Goal: Obtain resource: Obtain resource

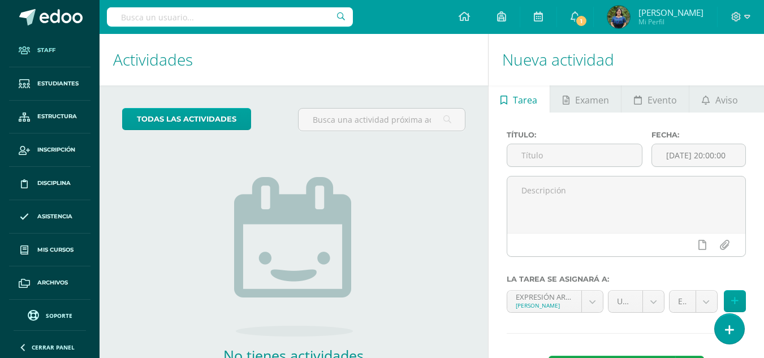
click at [44, 61] on link "Staff" at bounding box center [49, 50] width 81 height 33
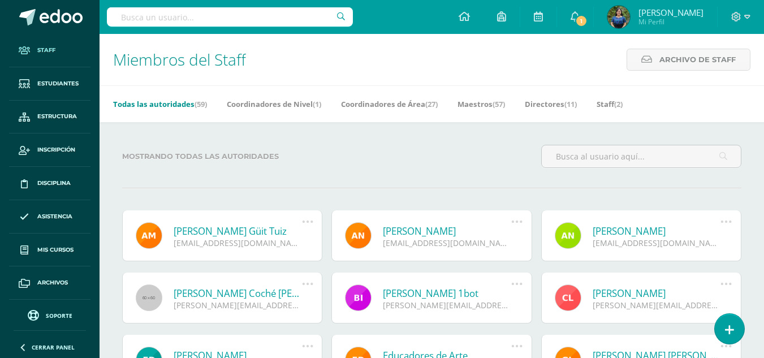
click at [186, 20] on input "text" at bounding box center [230, 16] width 246 height 19
type input "Este"
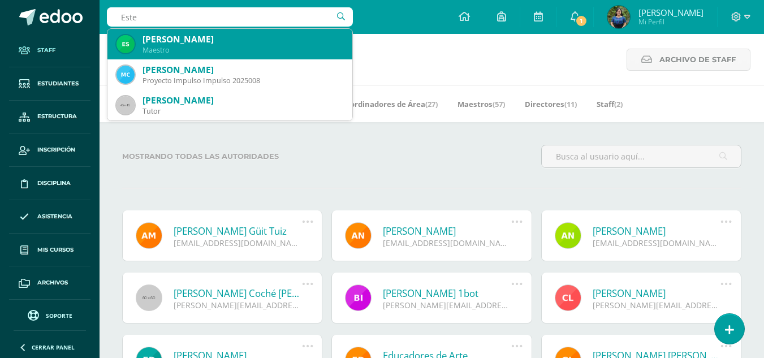
click at [191, 45] on div "Estefany Pahola Chiyal Peréz" at bounding box center [243, 39] width 201 height 12
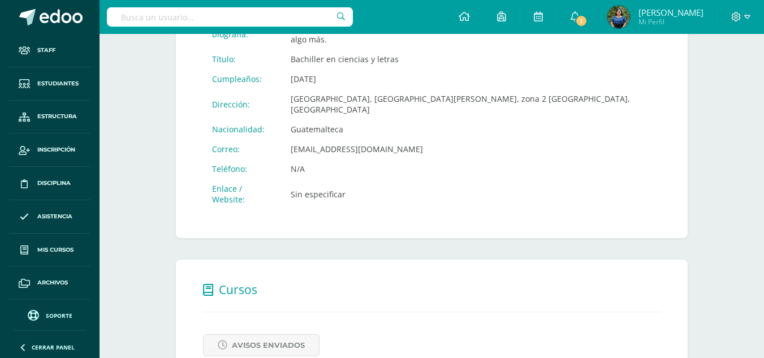
scroll to position [366, 0]
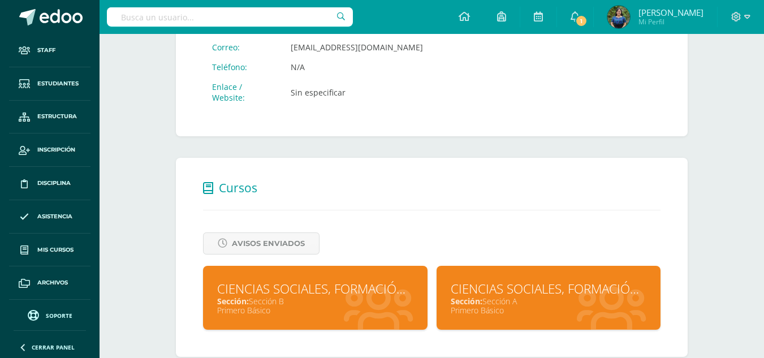
click at [474, 280] on div "CIENCIAS SOCIALES, FORMACIÓN CIUDADANA E INTERCULTURALIDAD" at bounding box center [549, 289] width 196 height 18
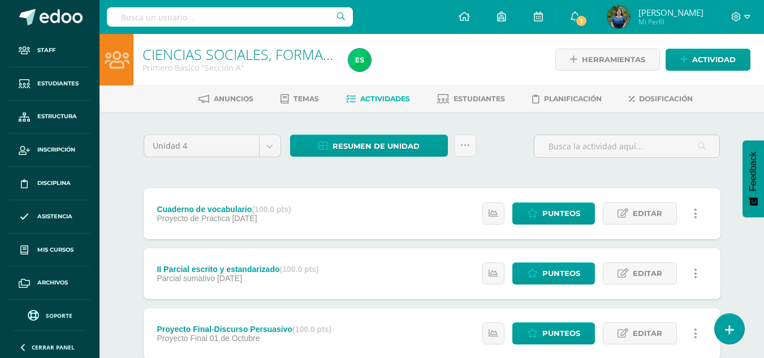
scroll to position [3, 0]
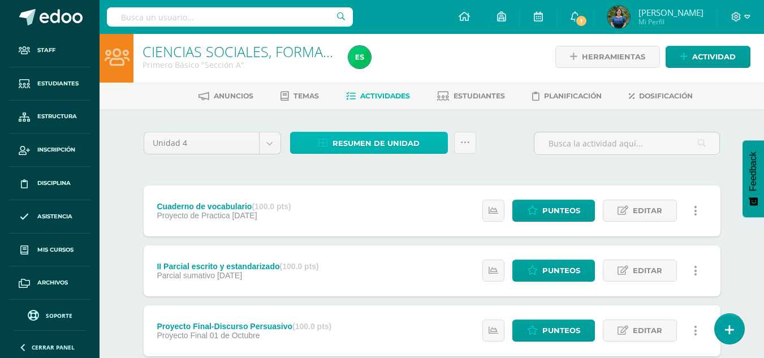
click at [370, 138] on span "Resumen de unidad" at bounding box center [376, 143] width 87 height 21
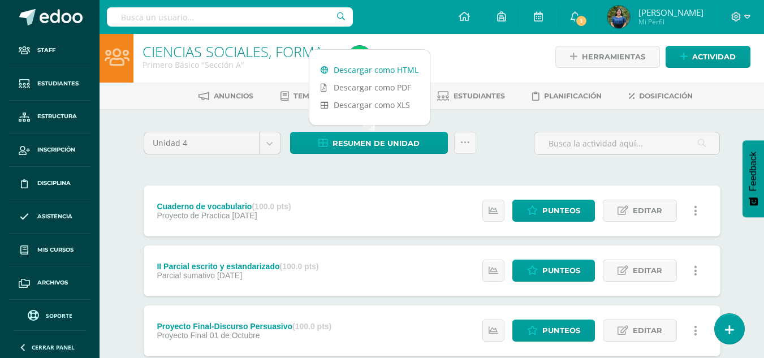
click at [359, 66] on link "Descargar como HTML" at bounding box center [370, 70] width 121 height 18
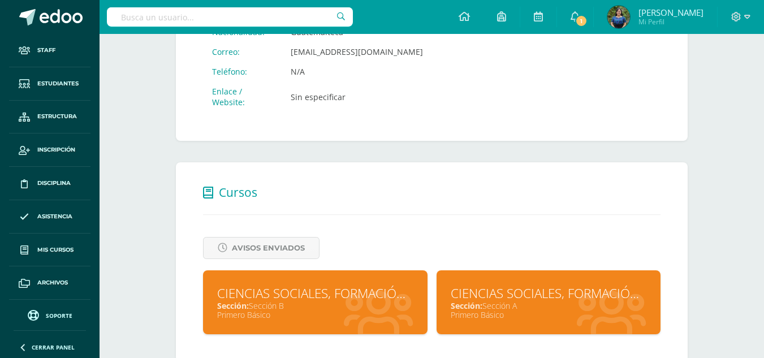
click at [318, 300] on div "Sección: Sección B" at bounding box center [315, 305] width 196 height 11
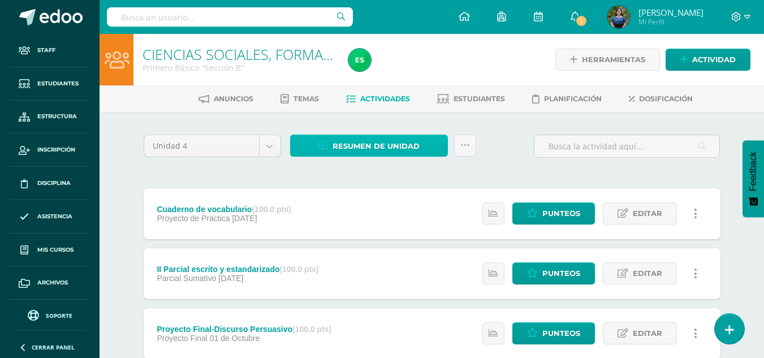
click at [353, 150] on span "Resumen de unidad" at bounding box center [376, 146] width 87 height 21
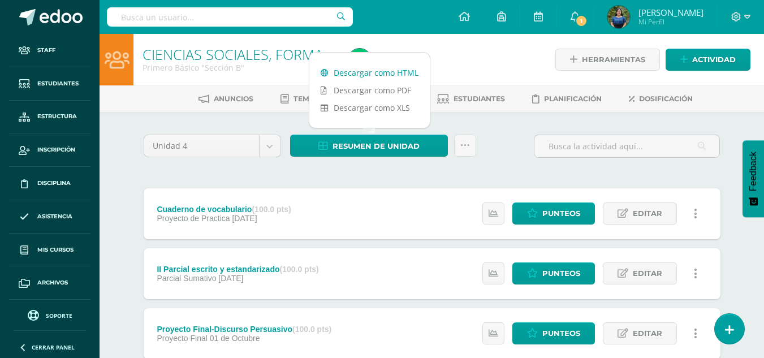
click at [377, 71] on link "Descargar como HTML" at bounding box center [370, 73] width 121 height 18
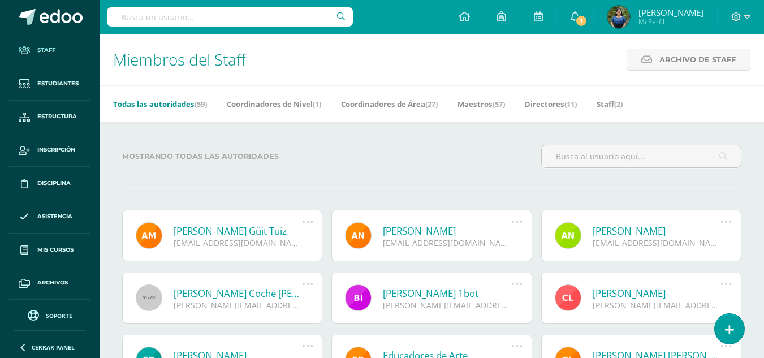
click at [262, 17] on input "text" at bounding box center [230, 16] width 246 height 19
type input "Orlando"
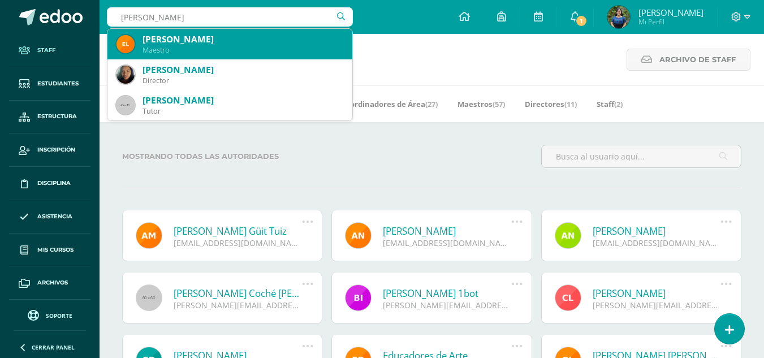
click at [245, 47] on div "Maestro" at bounding box center [243, 50] width 201 height 10
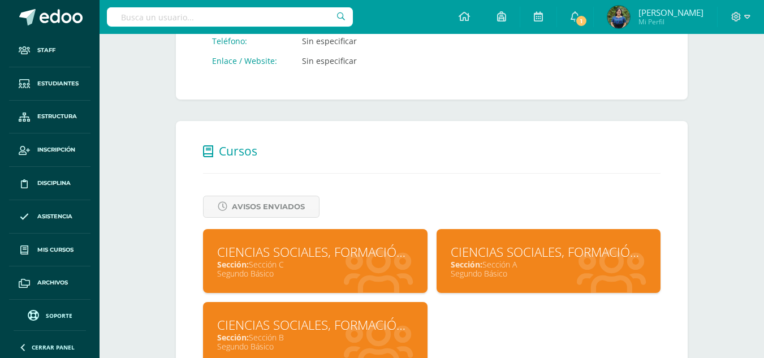
scroll to position [417, 0]
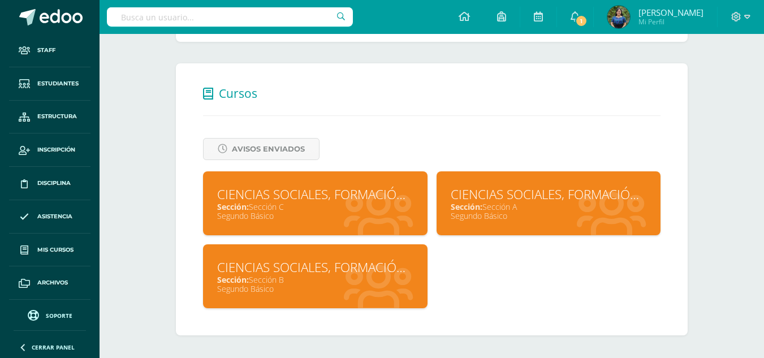
click at [487, 202] on div "Sección: Sección A" at bounding box center [549, 206] width 196 height 11
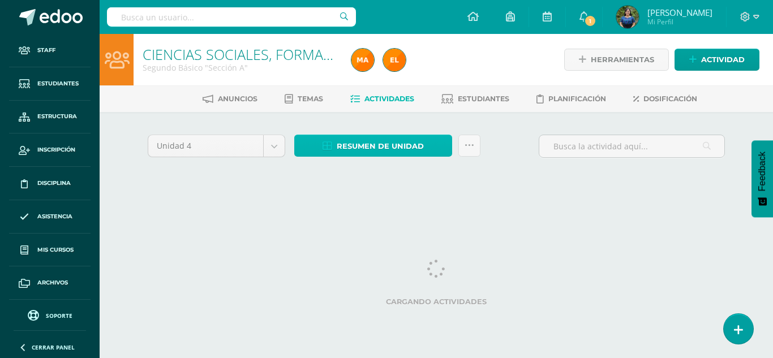
click at [417, 144] on span "Resumen de unidad" at bounding box center [380, 146] width 87 height 21
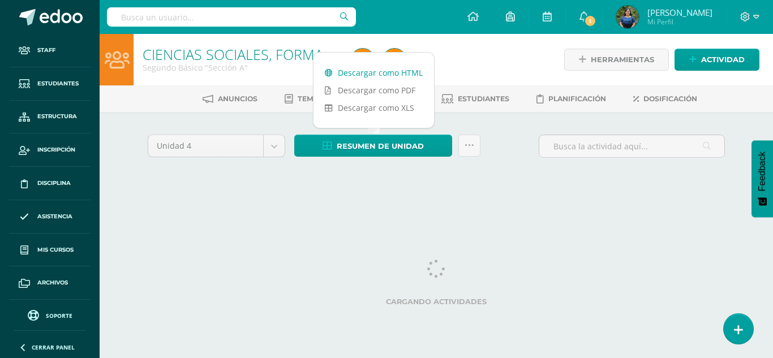
click at [386, 80] on link "Descargar como HTML" at bounding box center [373, 73] width 121 height 18
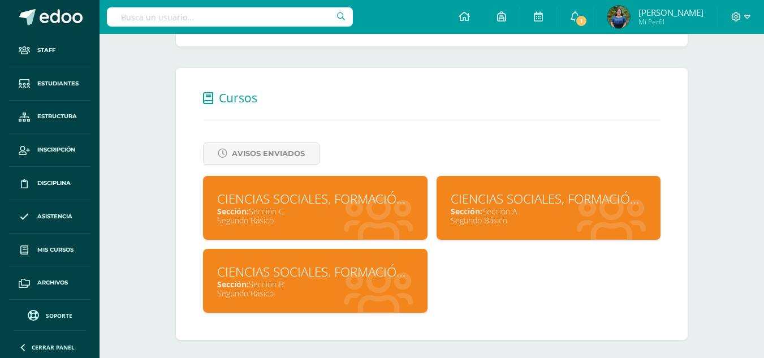
click at [263, 270] on div "CIENCIAS SOCIALES, FORMACIÓN CIUDADANA E INTERCULTURALIDAD" at bounding box center [315, 272] width 196 height 18
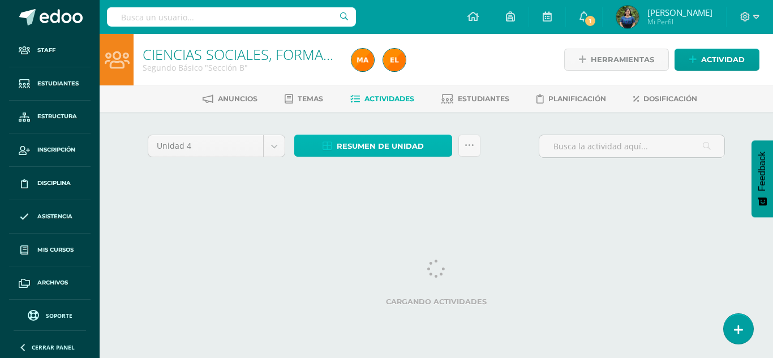
click at [377, 156] on span "Resumen de unidad" at bounding box center [380, 146] width 87 height 21
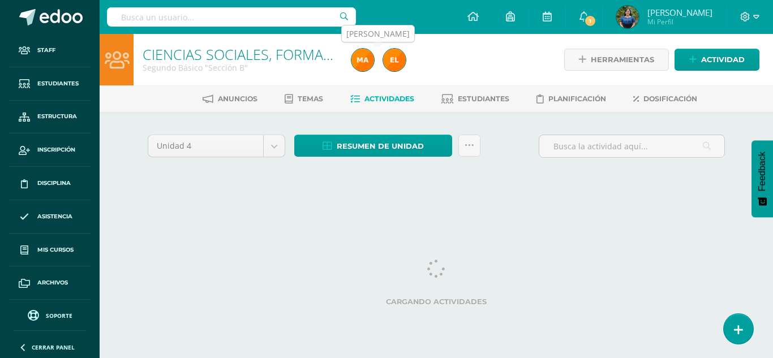
click at [390, 70] on img at bounding box center [394, 60] width 23 height 23
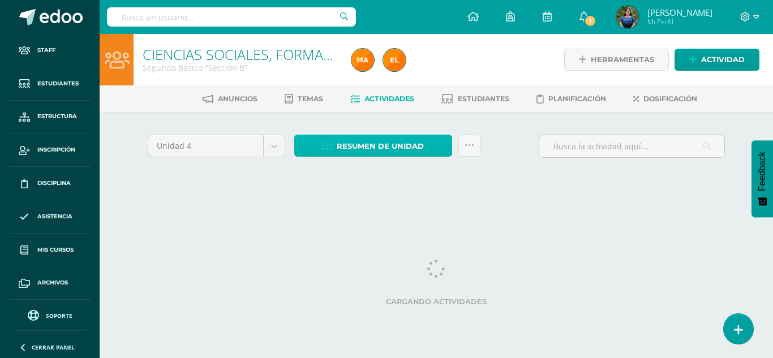
click at [390, 144] on span "Resumen de unidad" at bounding box center [380, 146] width 87 height 21
click at [369, 75] on div at bounding box center [363, 59] width 32 height 51
click at [356, 141] on span "Resumen de unidad" at bounding box center [380, 146] width 87 height 21
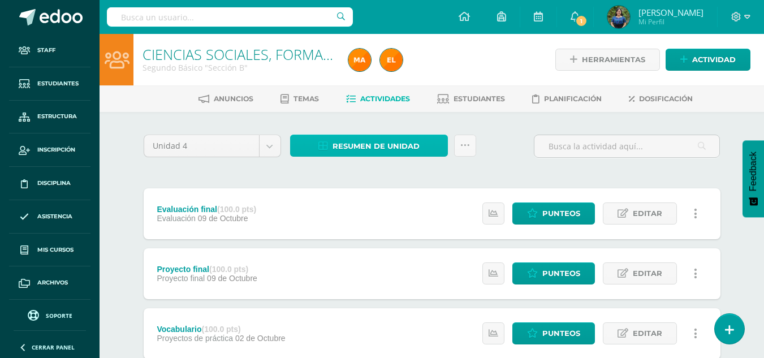
click at [349, 144] on span "Resumen de unidad" at bounding box center [376, 146] width 87 height 21
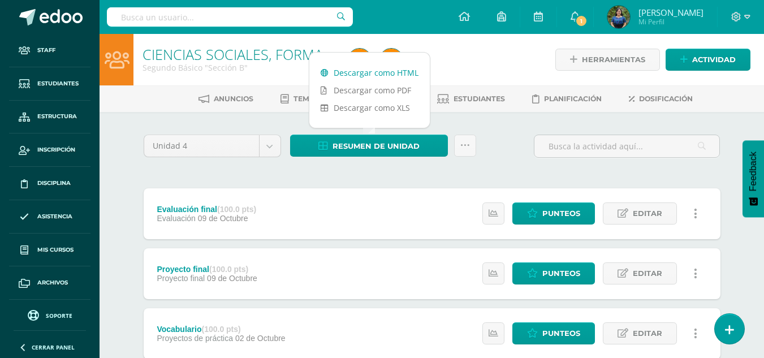
click at [365, 68] on link "Descargar como HTML" at bounding box center [370, 73] width 121 height 18
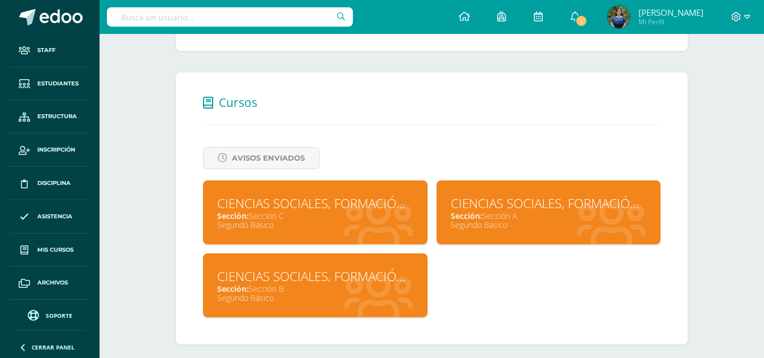
click at [263, 215] on div "Sección: Sección C" at bounding box center [315, 215] width 196 height 11
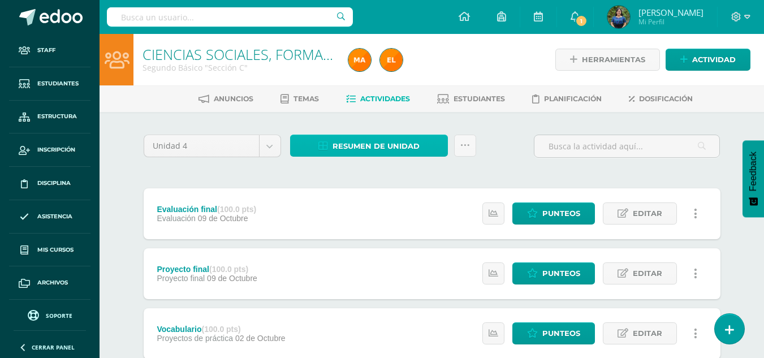
click at [362, 146] on span "Resumen de unidad" at bounding box center [376, 146] width 87 height 21
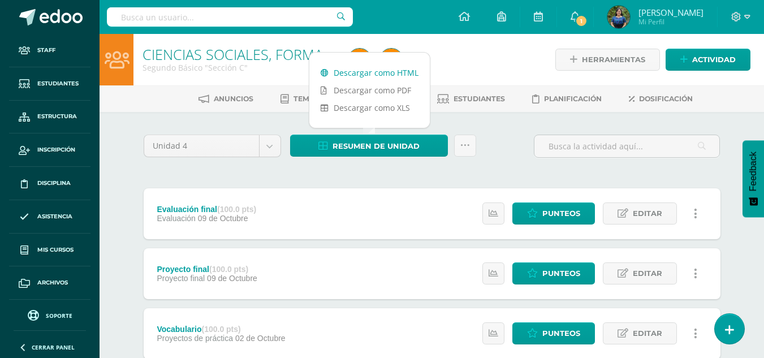
click at [362, 71] on link "Descargar como HTML" at bounding box center [370, 73] width 121 height 18
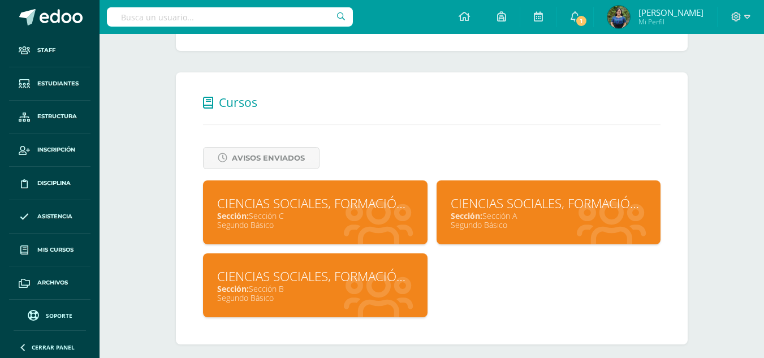
click at [171, 20] on input "text" at bounding box center [230, 16] width 246 height 19
type input "[PERSON_NAME]"
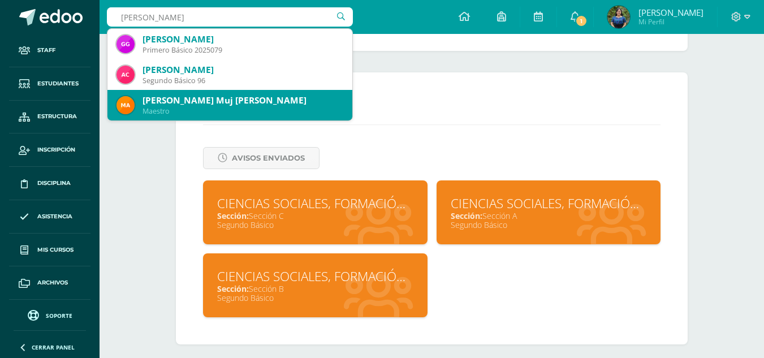
click at [180, 94] on div "[PERSON_NAME] Muj [PERSON_NAME]" at bounding box center [243, 100] width 201 height 12
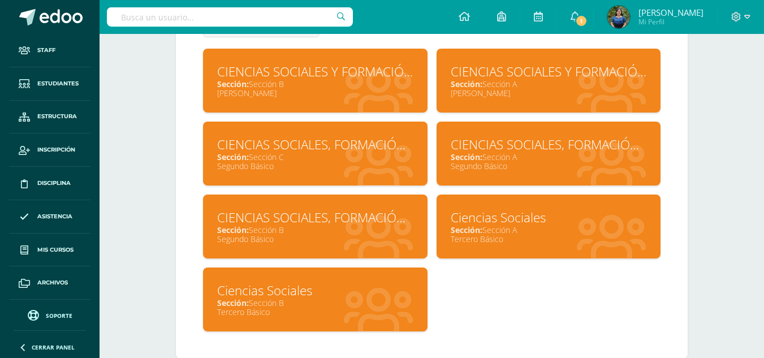
scroll to position [540, 0]
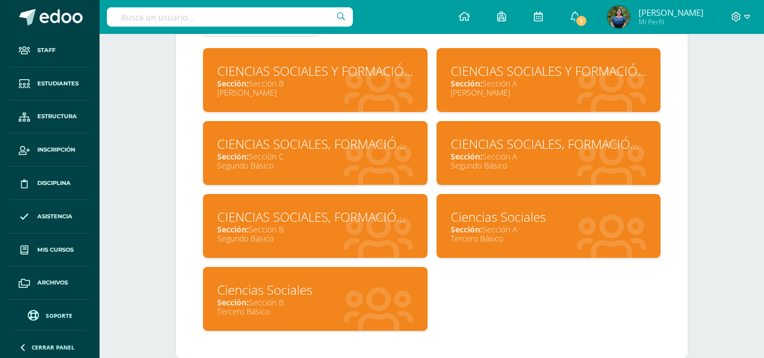
click at [471, 221] on div "Ciencias Sociales" at bounding box center [549, 217] width 196 height 18
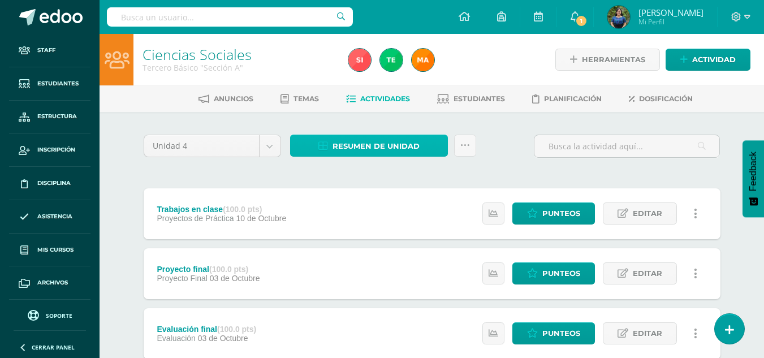
click at [412, 148] on span "Resumen de unidad" at bounding box center [376, 146] width 87 height 21
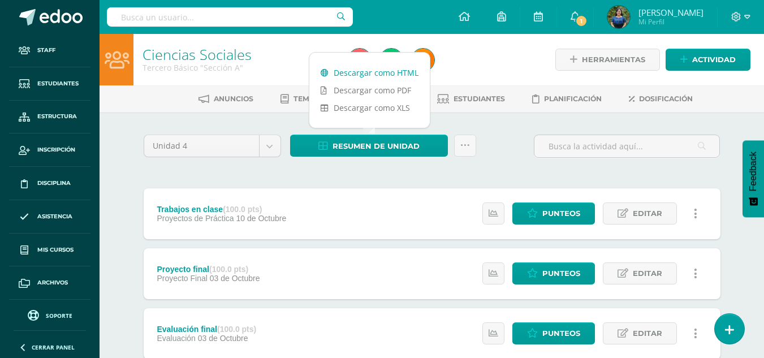
click at [389, 68] on link "Descargar como HTML" at bounding box center [370, 73] width 121 height 18
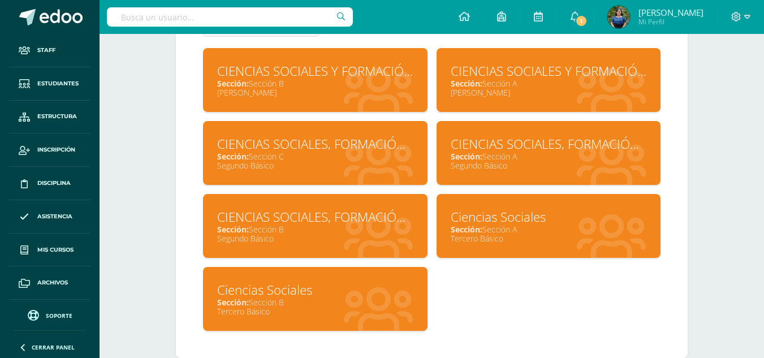
click at [275, 292] on div "Ciencias Sociales" at bounding box center [315, 290] width 196 height 18
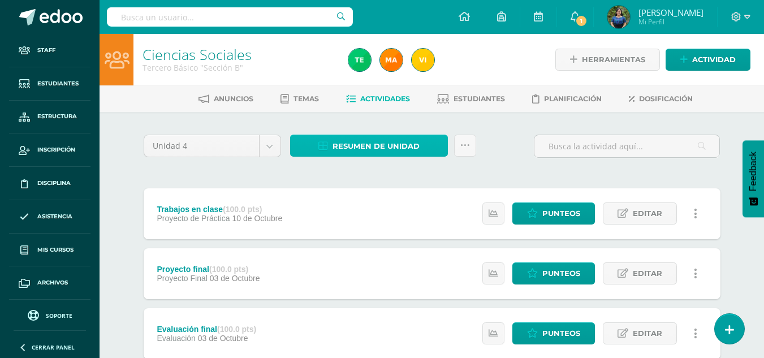
click at [367, 149] on span "Resumen de unidad" at bounding box center [376, 146] width 87 height 21
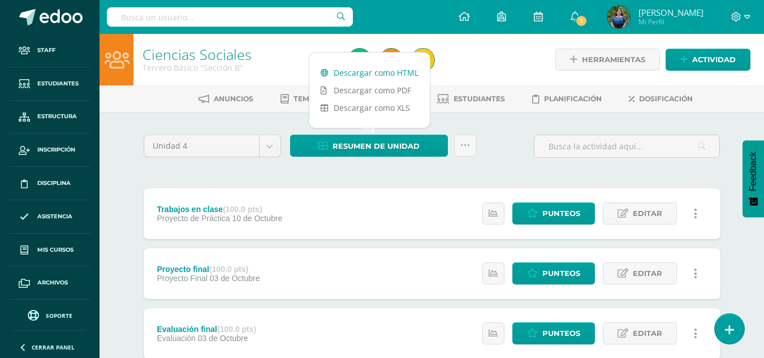
click at [332, 67] on link "Descargar como HTML" at bounding box center [370, 73] width 121 height 18
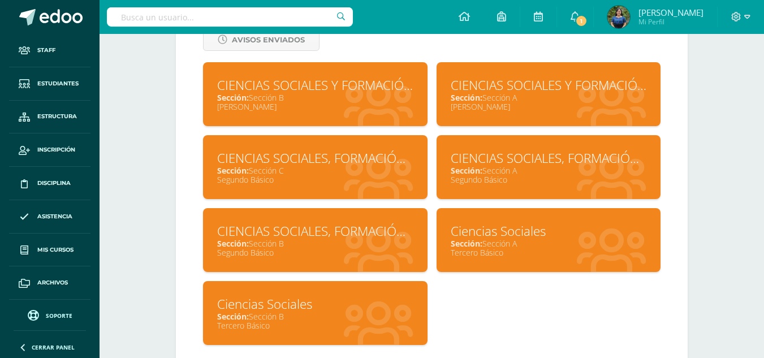
scroll to position [525, 0]
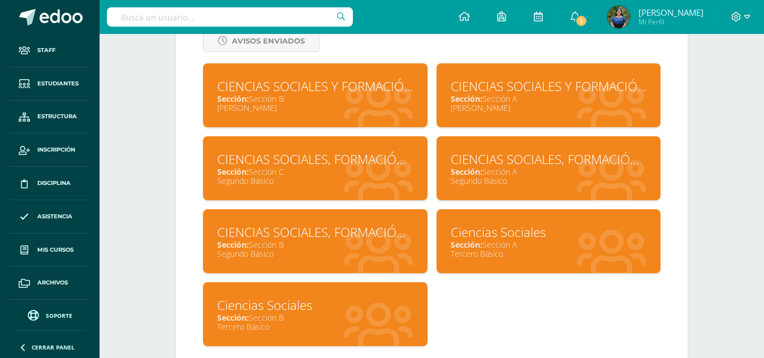
click at [472, 95] on span "Sección:" at bounding box center [467, 98] width 32 height 11
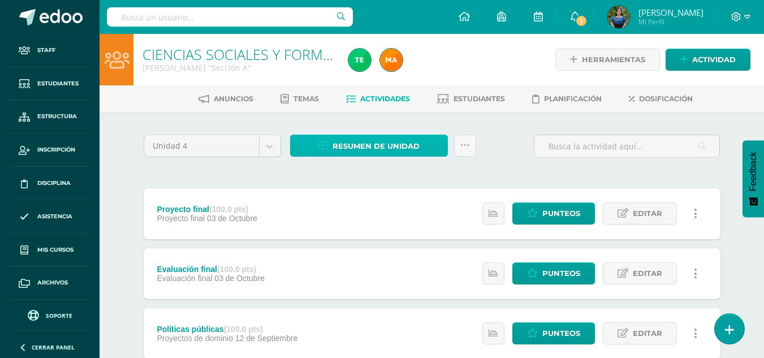
click at [416, 144] on span "Resumen de unidad" at bounding box center [376, 146] width 87 height 21
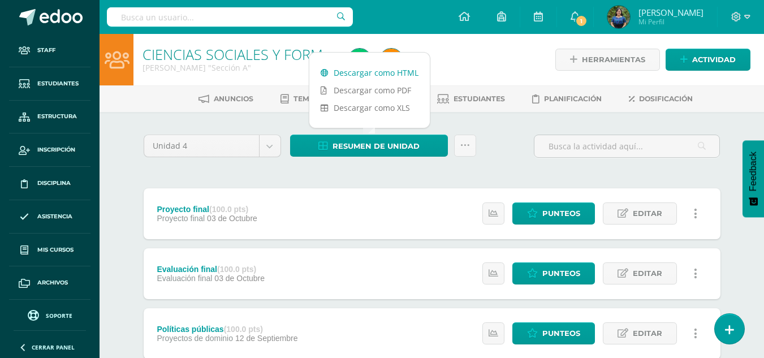
click at [388, 74] on link "Descargar como HTML" at bounding box center [370, 73] width 121 height 18
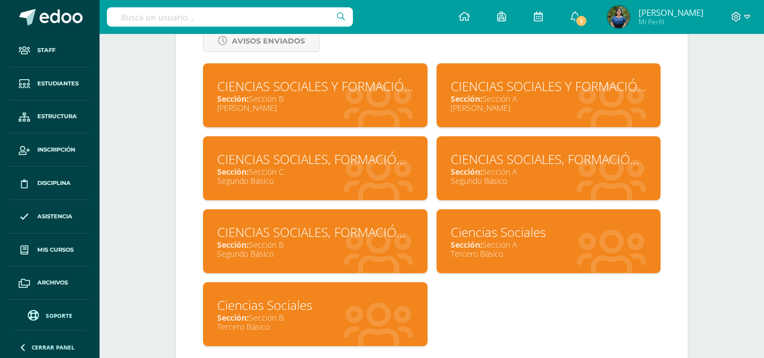
click at [274, 92] on div "CIENCIAS SOCIALES Y FORMACIÓN CIUDADANA 5" at bounding box center [315, 87] width 196 height 18
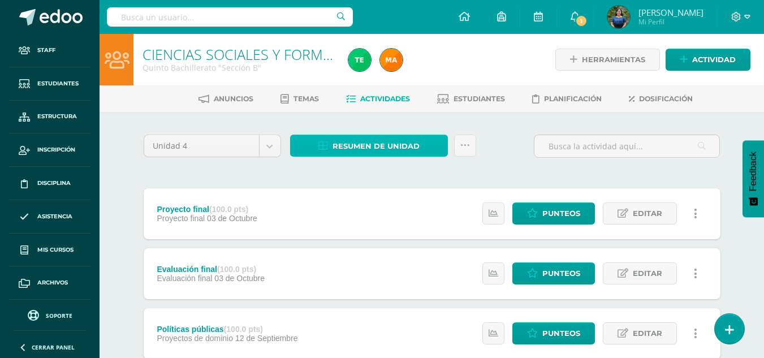
click at [365, 149] on span "Resumen de unidad" at bounding box center [376, 146] width 87 height 21
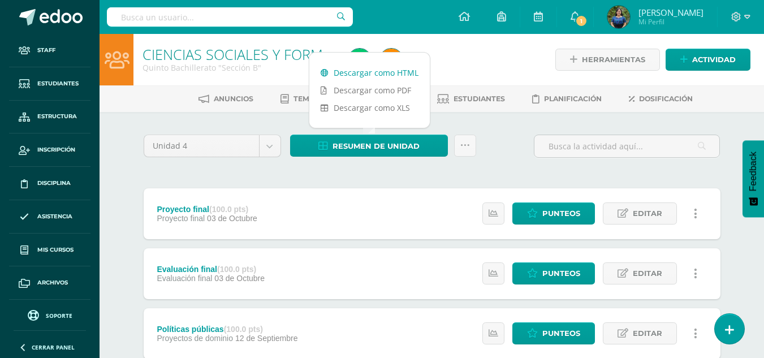
click at [367, 72] on link "Descargar como HTML" at bounding box center [370, 73] width 121 height 18
